Goal: Register for event/course

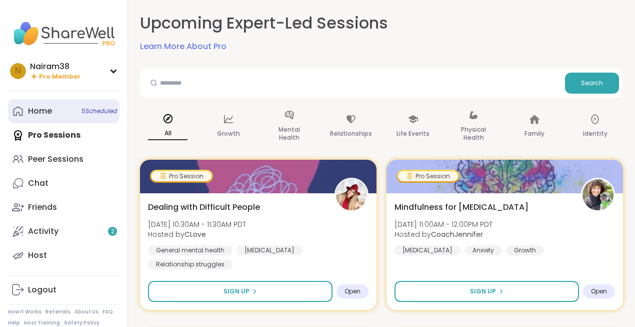
click at [62, 115] on link "Home 5 Scheduled" at bounding box center [64, 111] width 112 height 24
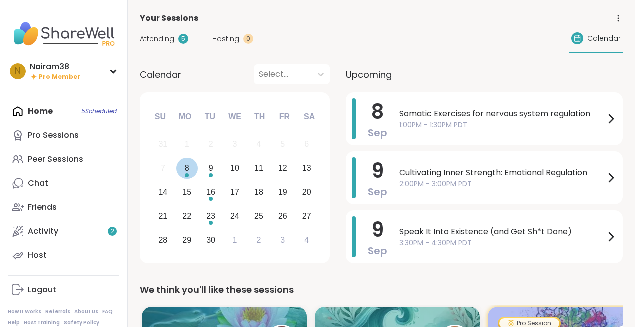
click at [188, 173] on div "Choose Monday, September 8th, 2025" at bounding box center [187, 175] width 4 height 4
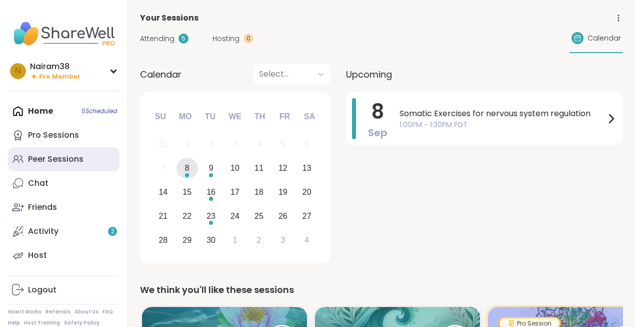
click at [70, 151] on link "Peer Sessions" at bounding box center [64, 159] width 112 height 24
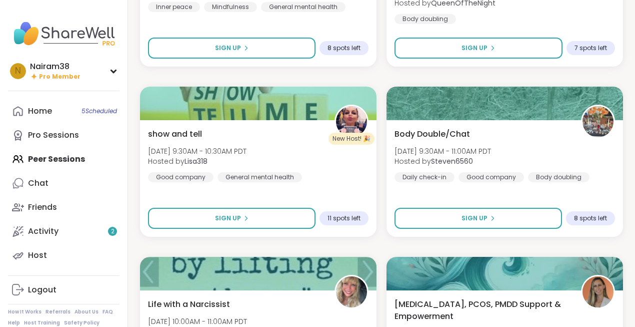
scroll to position [737, 0]
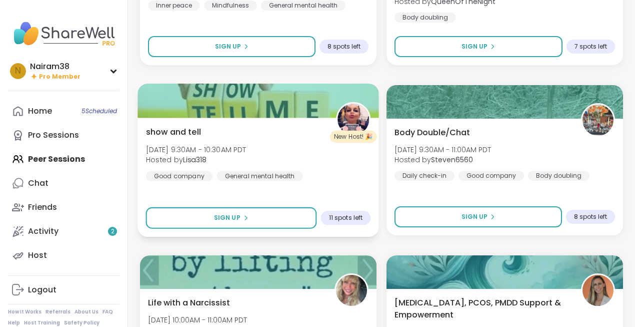
click at [331, 174] on div "show and tell [DATE] 9:30AM - 10:30AM PDT Hosted by Lisa318 Good company Genera…" at bounding box center [258, 153] width 225 height 55
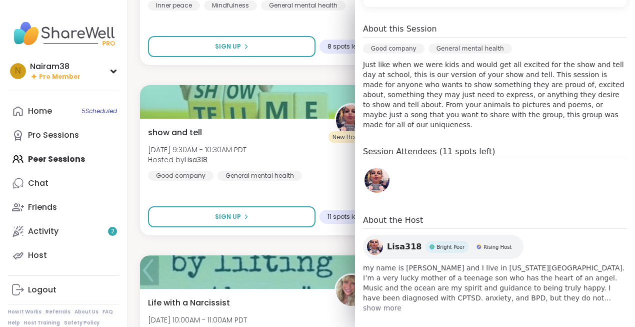
scroll to position [0, 0]
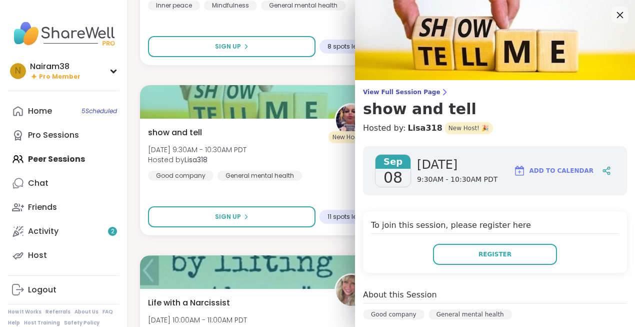
click at [620, 16] on icon at bounding box center [620, 15] width 13 height 13
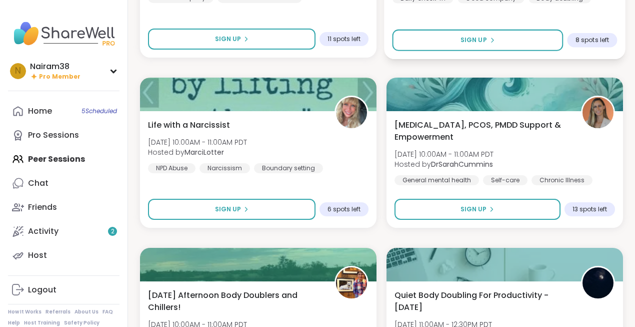
scroll to position [917, 0]
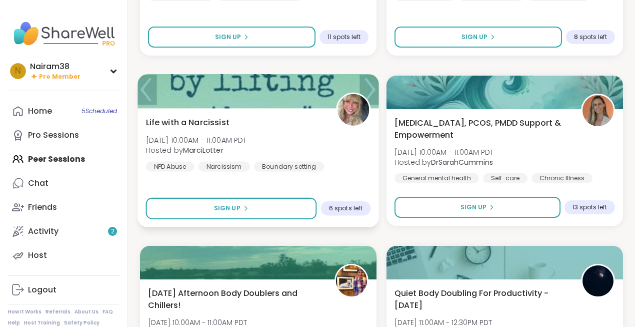
click at [350, 156] on div "Life with a Narcissist [DATE] 10:00AM - 11:00AM PDT Hosted by [PERSON_NAME] NPD…" at bounding box center [258, 143] width 225 height 55
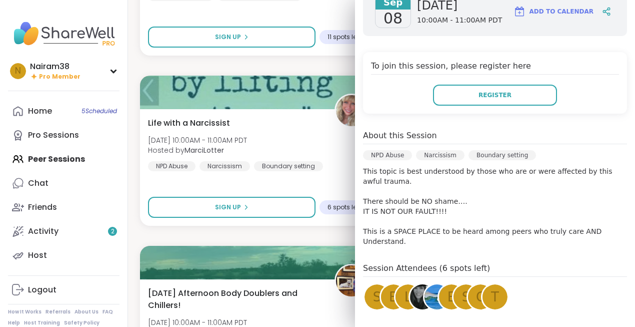
scroll to position [0, 0]
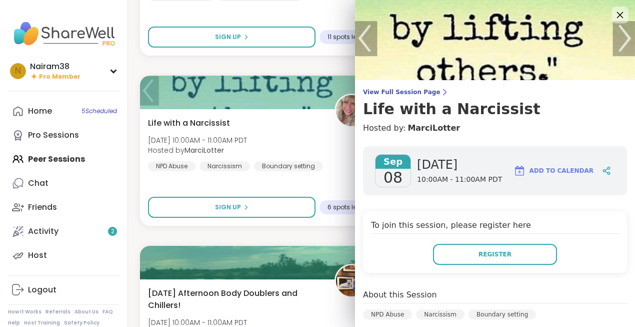
click at [620, 17] on icon at bounding box center [620, 15] width 13 height 13
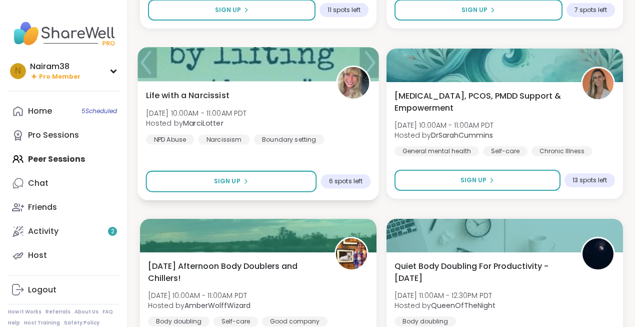
scroll to position [945, 0]
